Goal: Task Accomplishment & Management: Manage account settings

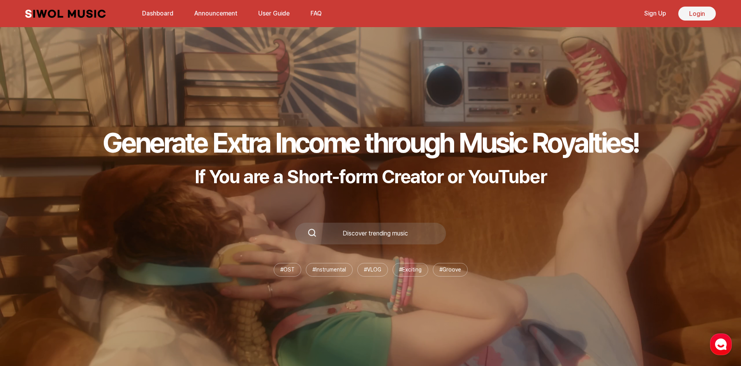
click at [697, 15] on link "Login" at bounding box center [697, 14] width 38 height 14
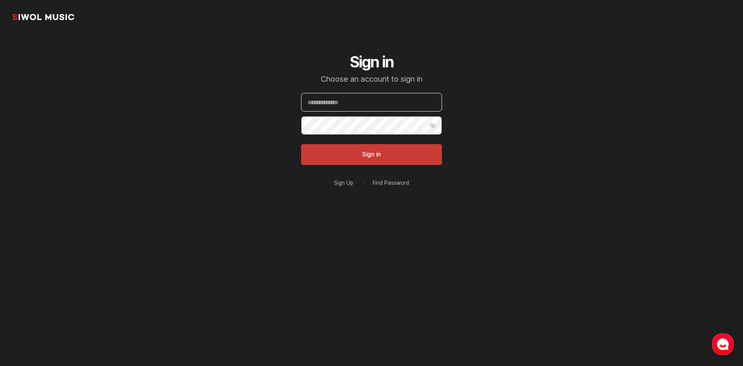
type input "**********"
click at [406, 148] on button "Sign in" at bounding box center [371, 154] width 141 height 21
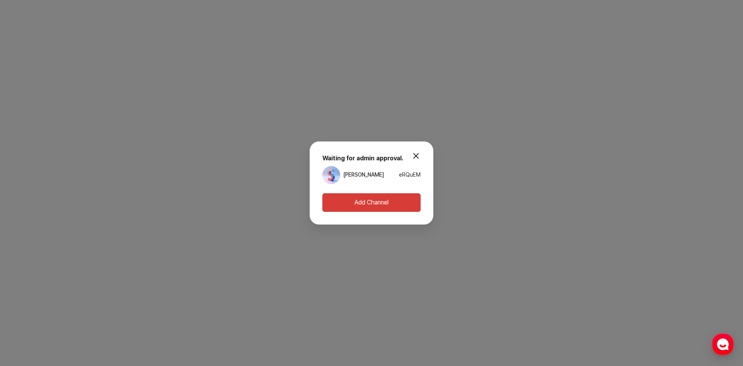
click at [419, 152] on button "modal.close" at bounding box center [415, 155] width 15 height 15
